Goal: Browse casually

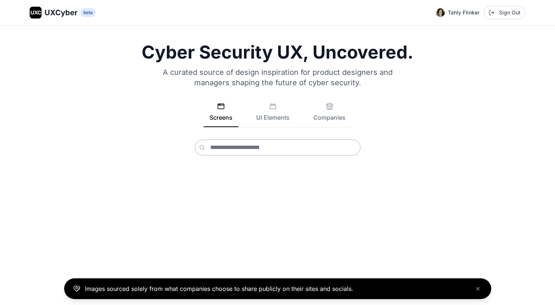
click at [387, 290] on div "Images sourced solely from what companies choose to share publicly on their sit…" at bounding box center [277, 288] width 409 height 9
click at [478, 289] on icon "Close banner" at bounding box center [478, 289] width 6 height 6
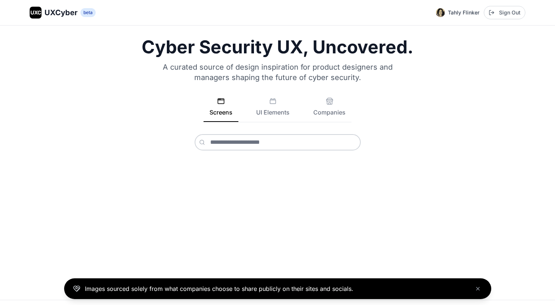
scroll to position [26, 0]
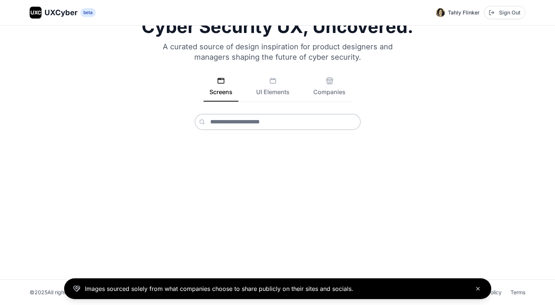
click at [476, 288] on icon "Close banner" at bounding box center [478, 289] width 6 height 6
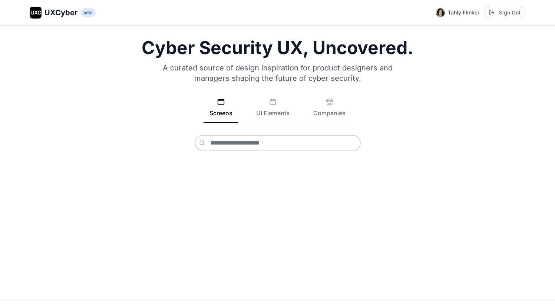
scroll to position [0, 0]
